Goal: Task Accomplishment & Management: Use online tool/utility

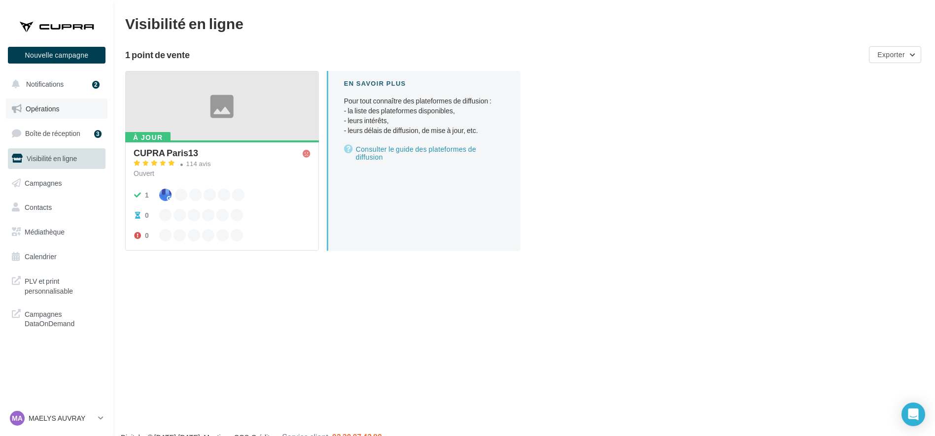
click at [58, 114] on link "Opérations" at bounding box center [57, 109] width 102 height 21
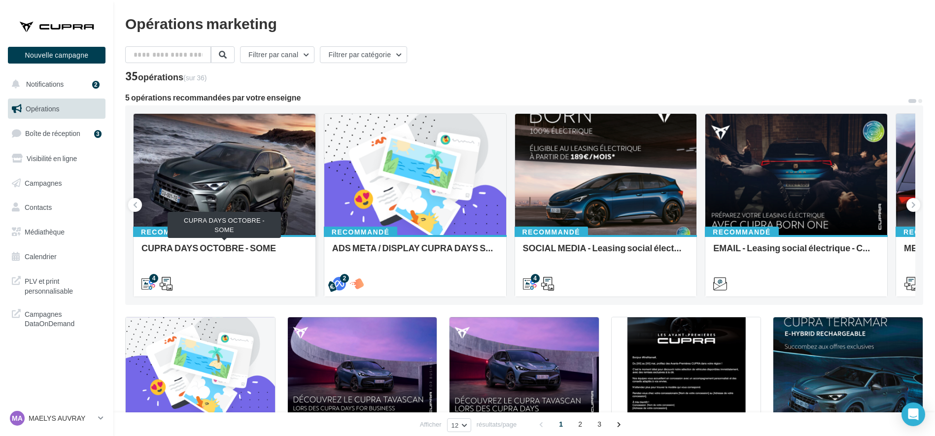
click at [271, 253] on div "CUPRA DAYS OCTOBRE - SOME" at bounding box center [224, 253] width 166 height 20
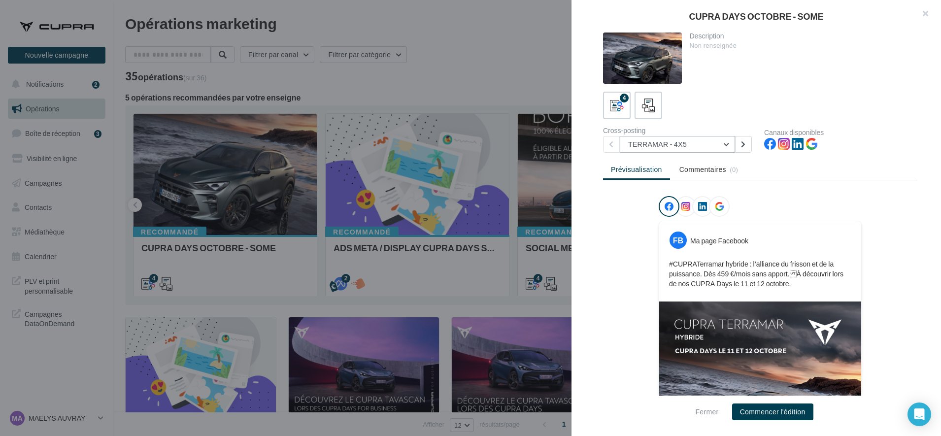
click at [679, 144] on button "TERRAMAR - 4X5" at bounding box center [677, 144] width 115 height 17
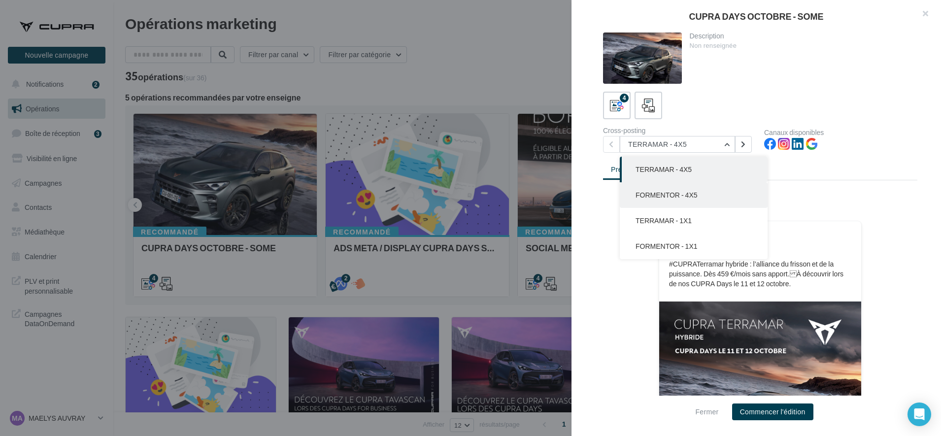
click at [666, 196] on span "FORMENTOR - 4X5" at bounding box center [667, 195] width 62 height 8
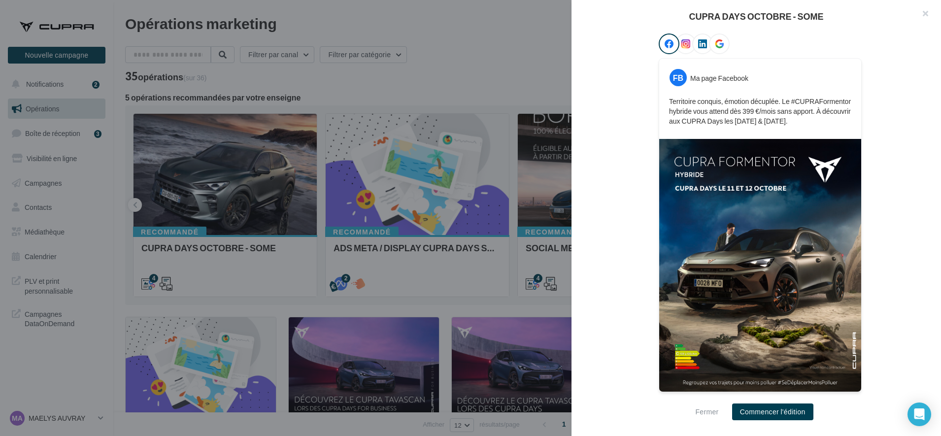
scroll to position [161, 0]
